Goal: Register for event/course

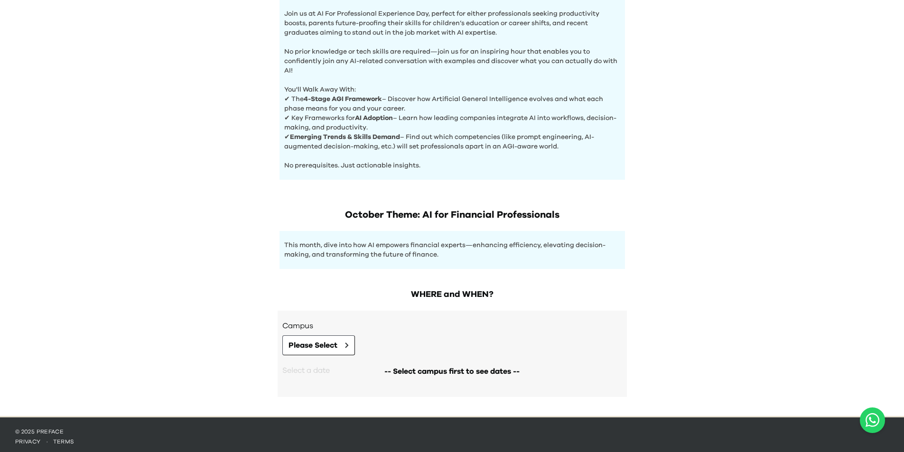
scroll to position [333, 0]
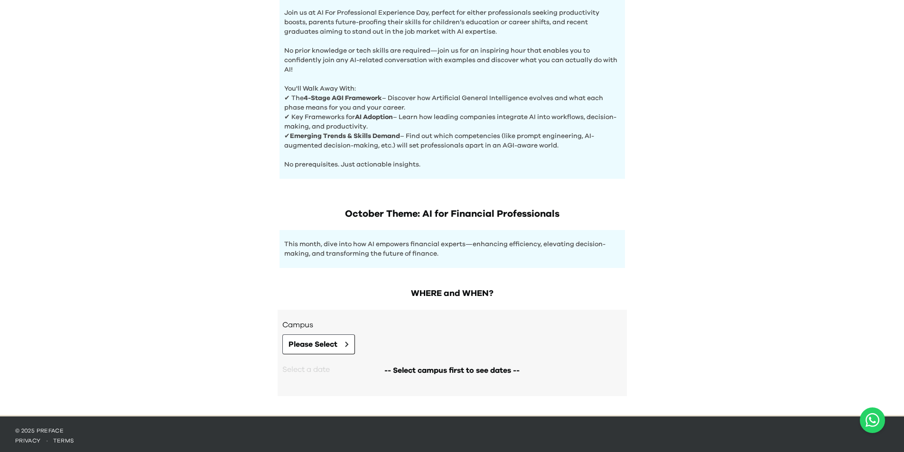
scroll to position [333, 0]
click at [330, 345] on span "Please Select" at bounding box center [312, 343] width 49 height 11
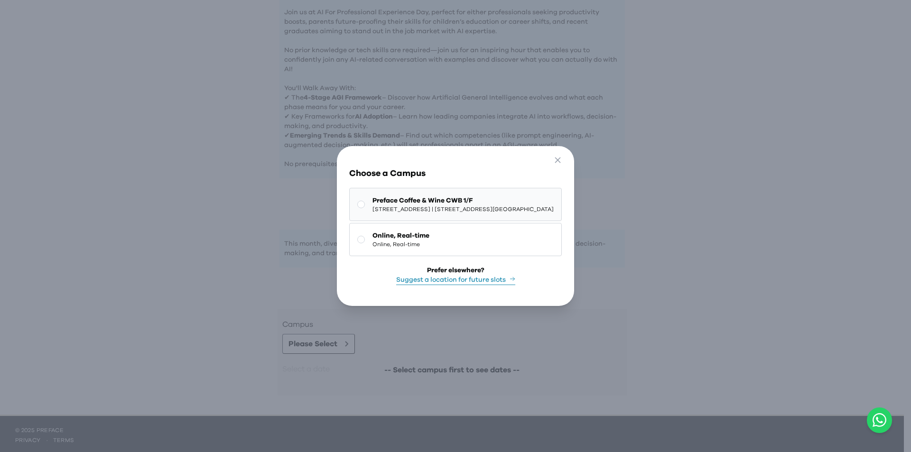
click at [409, 205] on span "1/F, The Sharp, 11 Sharp Street East, Causeway Bay | 銅鑼灣霎東街11號The Sharp 1樓" at bounding box center [462, 209] width 181 height 8
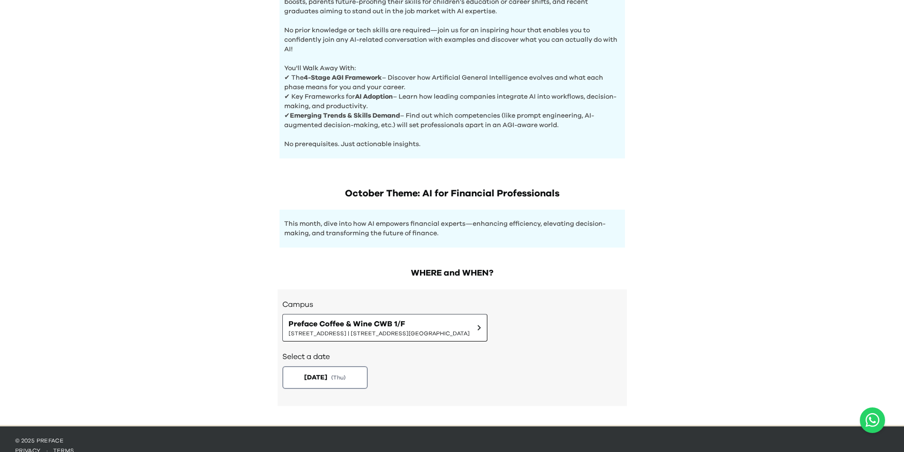
scroll to position [364, 0]
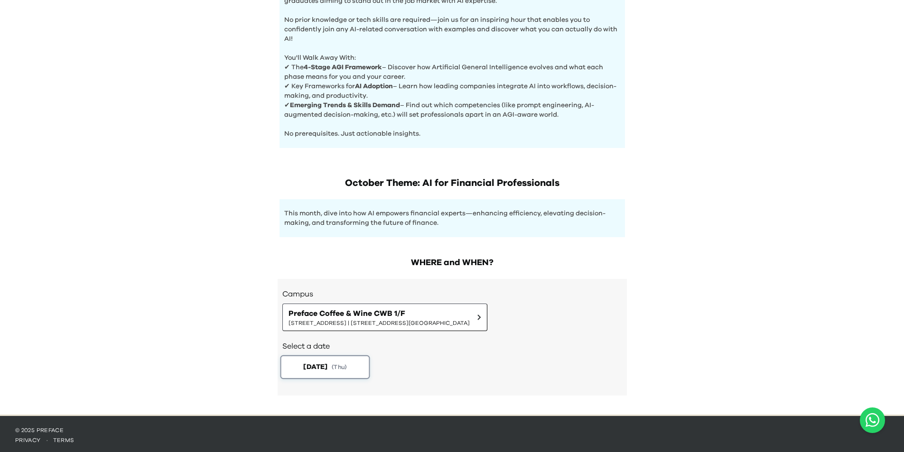
click at [341, 363] on span "( Thu )" at bounding box center [339, 367] width 15 height 8
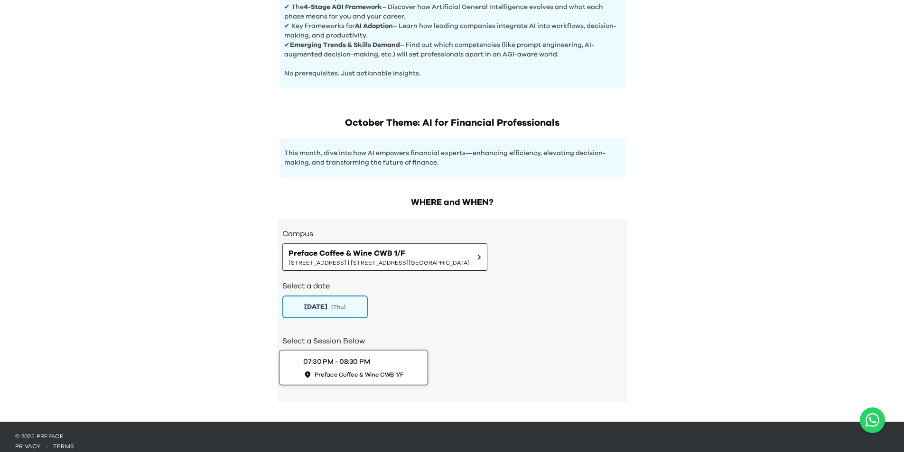
scroll to position [430, 0]
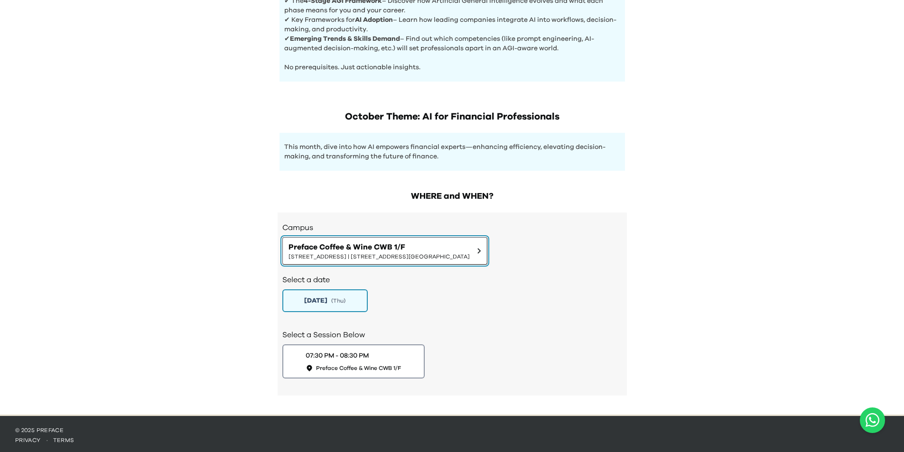
click at [368, 253] on span "1/F, The Sharp, 11 Sharp Street East, Causeway Bay | 銅鑼灣霎東街11號The Sharp 1樓" at bounding box center [378, 257] width 181 height 8
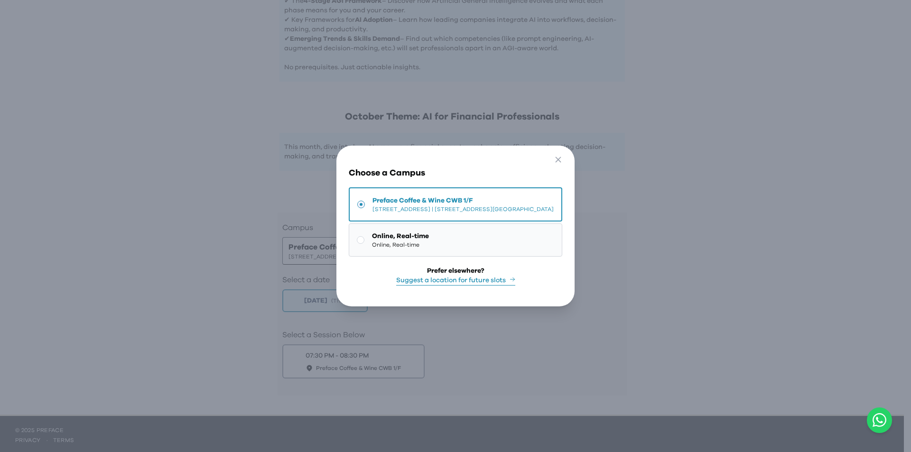
click at [372, 250] on button "Online, Real-time Online, Real-time" at bounding box center [455, 239] width 213 height 33
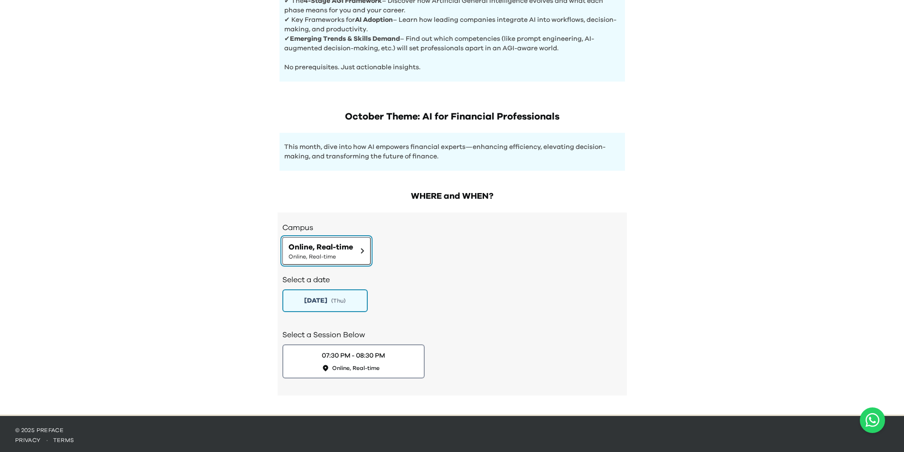
click at [366, 254] on button "Online, Real-time Online, Real-time" at bounding box center [326, 251] width 88 height 28
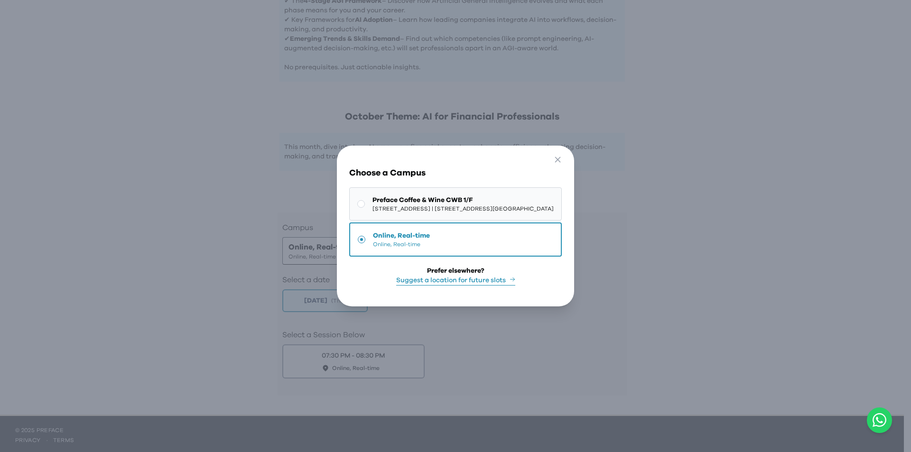
click at [435, 205] on span "1/F, The Sharp, 11 Sharp Street East, Causeway Bay | 銅鑼灣霎東街11號The Sharp 1樓" at bounding box center [462, 209] width 181 height 8
